Goal: Task Accomplishment & Management: Manage account settings

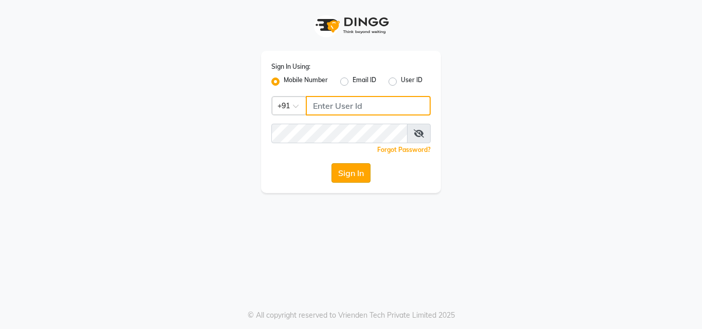
type input "9222631384"
click at [347, 174] on button "Sign In" at bounding box center [350, 173] width 39 height 20
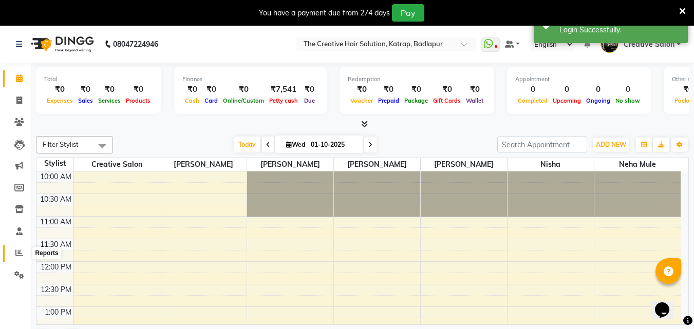
click at [20, 249] on icon at bounding box center [19, 253] width 8 height 8
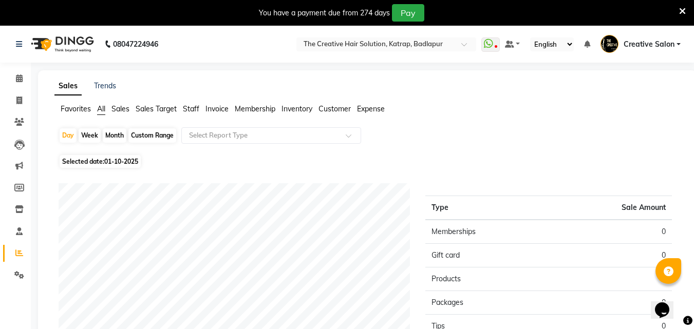
click at [116, 134] on div "Month" at bounding box center [115, 135] width 24 height 14
select select "10"
select select "2025"
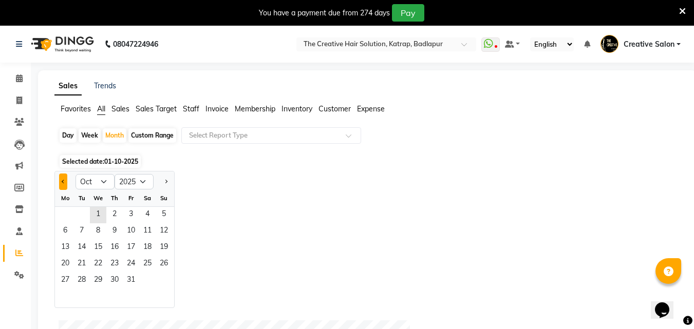
click at [63, 179] on button "Previous month" at bounding box center [63, 182] width 8 height 16
select select "9"
click at [68, 213] on span "1" at bounding box center [65, 215] width 16 height 16
